Goal: Transaction & Acquisition: Subscribe to service/newsletter

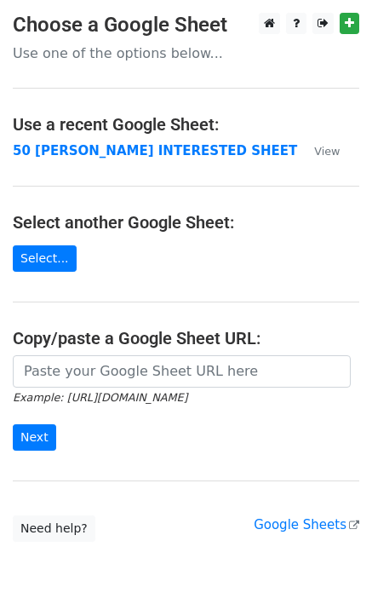
click at [135, 152] on strong "50 KEVIN INTERESTED SHEET" at bounding box center [155, 150] width 285 height 15
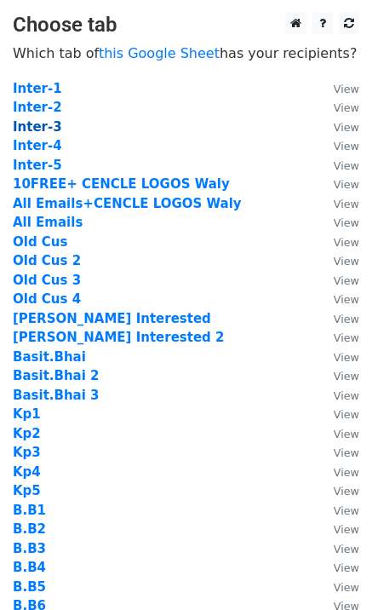
click at [49, 127] on strong "Inter-3" at bounding box center [37, 126] width 49 height 15
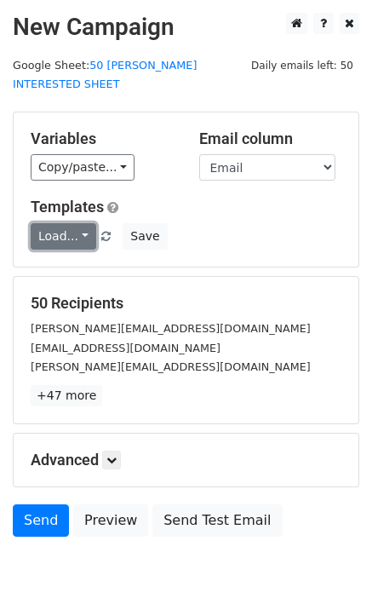
click at [63, 223] on link "Load..." at bounding box center [64, 236] width 66 height 26
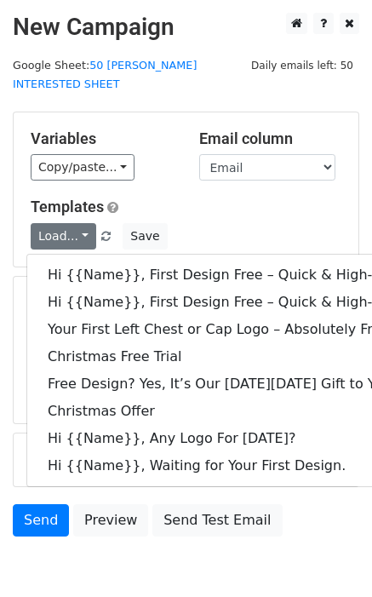
click at [147, 176] on div "Variables Copy/paste... {{Email}} {{Name}} {{Price 1}} {{Price}} Email column E…" at bounding box center [186, 189] width 345 height 154
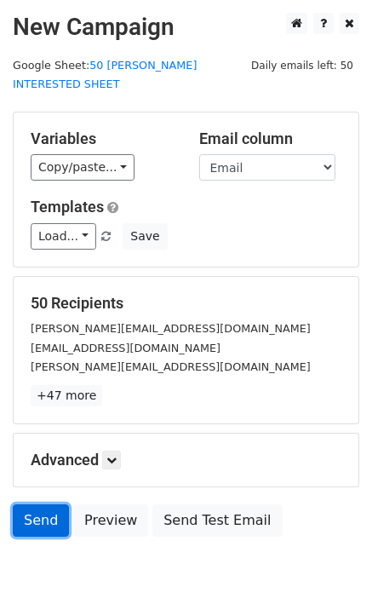
click at [38, 504] on link "Send" at bounding box center [41, 520] width 56 height 32
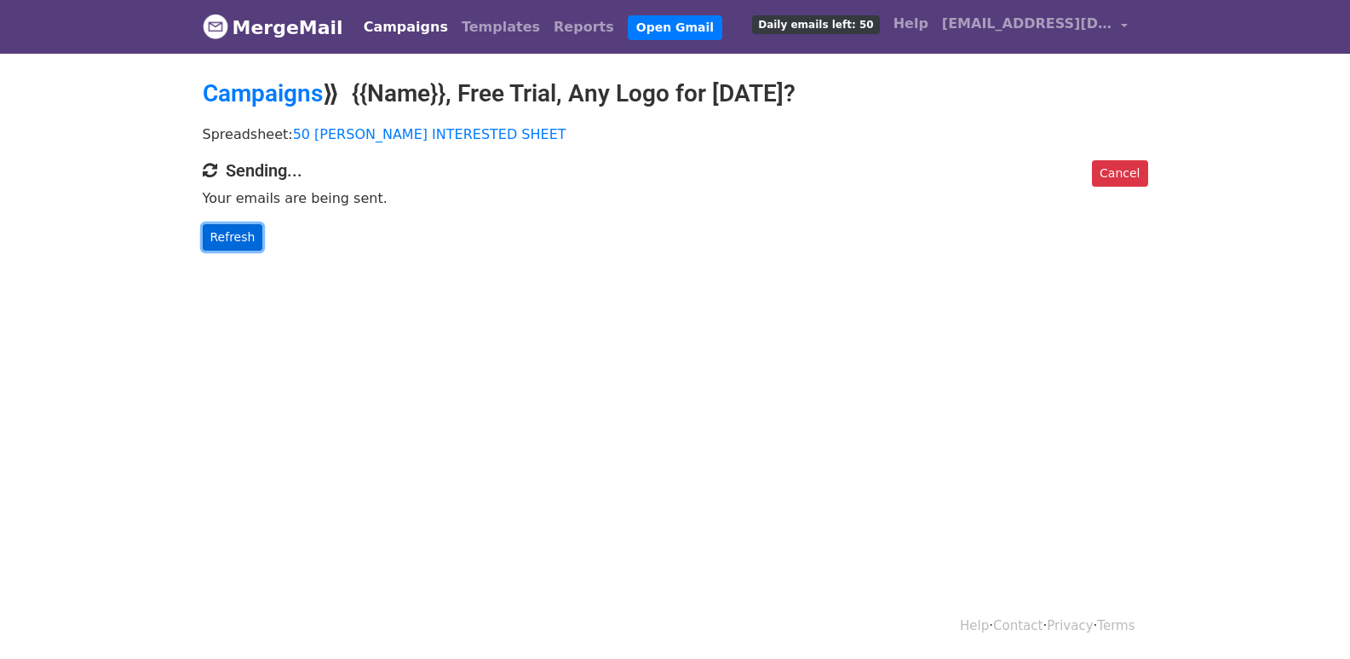
click at [225, 241] on link "Refresh" at bounding box center [233, 237] width 60 height 26
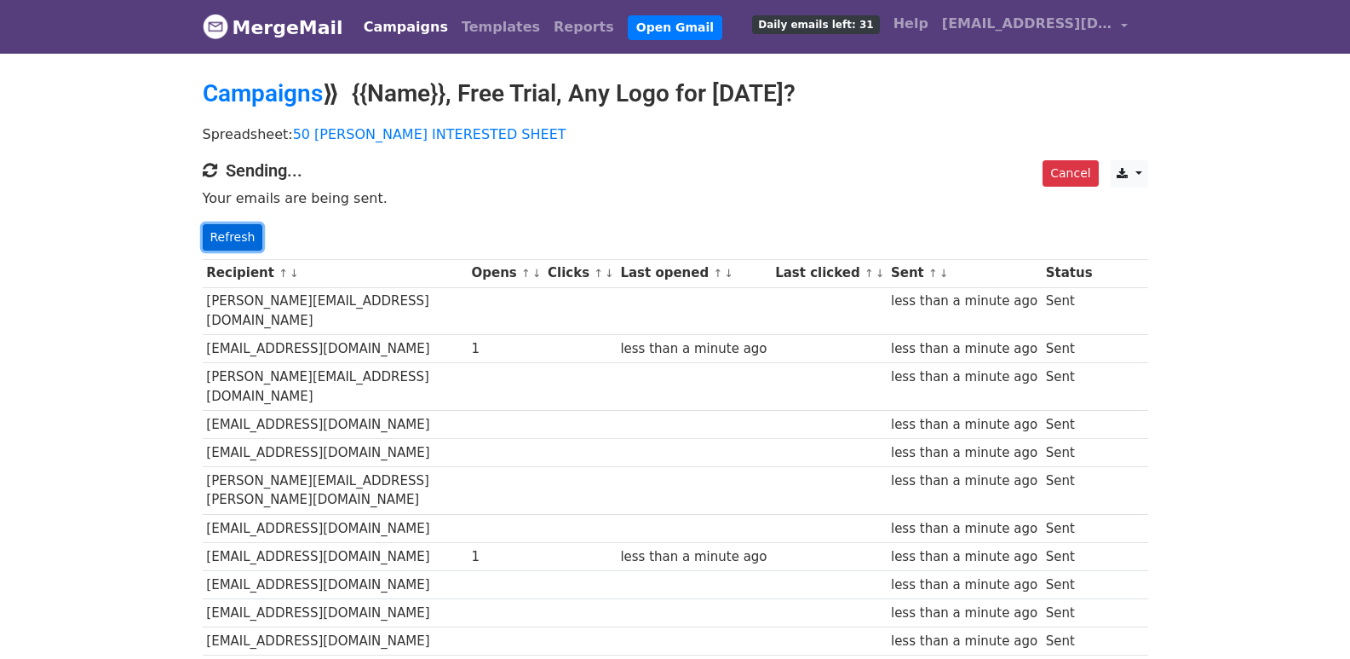
click at [214, 229] on link "Refresh" at bounding box center [233, 237] width 60 height 26
click at [228, 227] on link "Refresh" at bounding box center [233, 237] width 60 height 26
click at [220, 234] on link "Refresh" at bounding box center [233, 237] width 60 height 26
